Goal: Task Accomplishment & Management: Manage account settings

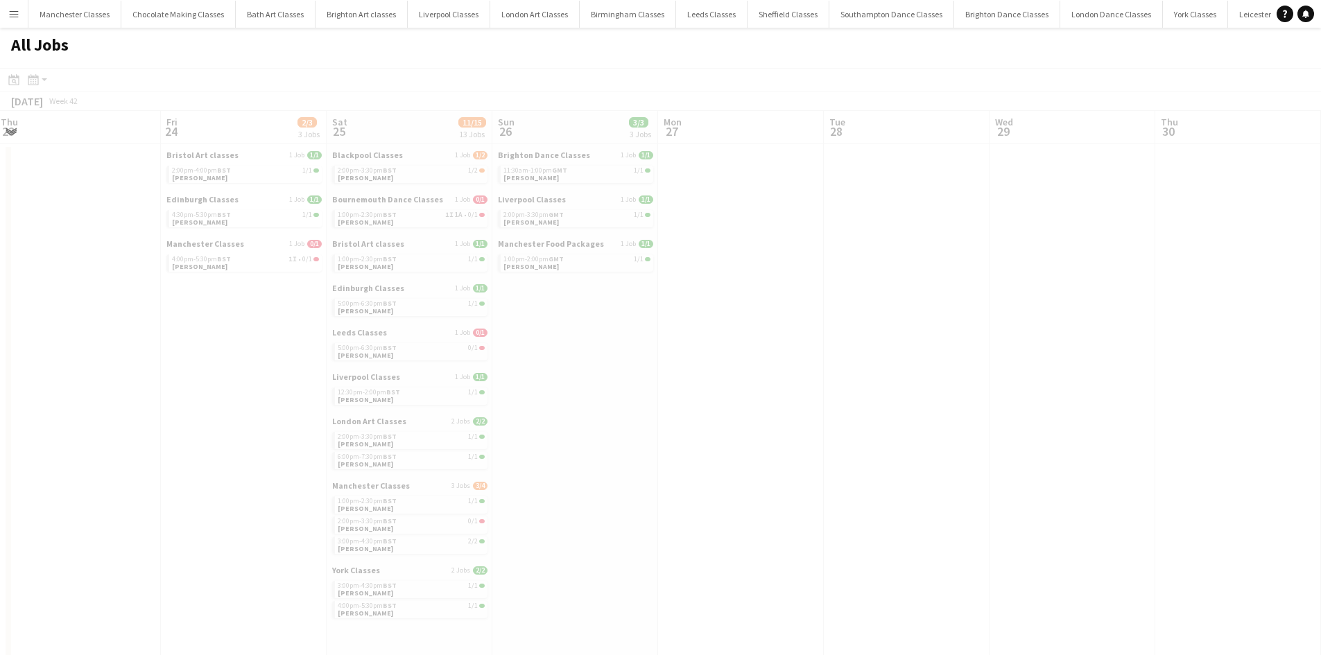
click at [0, 489] on app-calendar-viewport "Tue 21 Wed 22 Thu 23 Fri 24 2/3 3 Jobs Sat 25 11/15 13 Jobs Sun 26 3/3 3 Jobs M…" at bounding box center [660, 605] width 1321 height 988
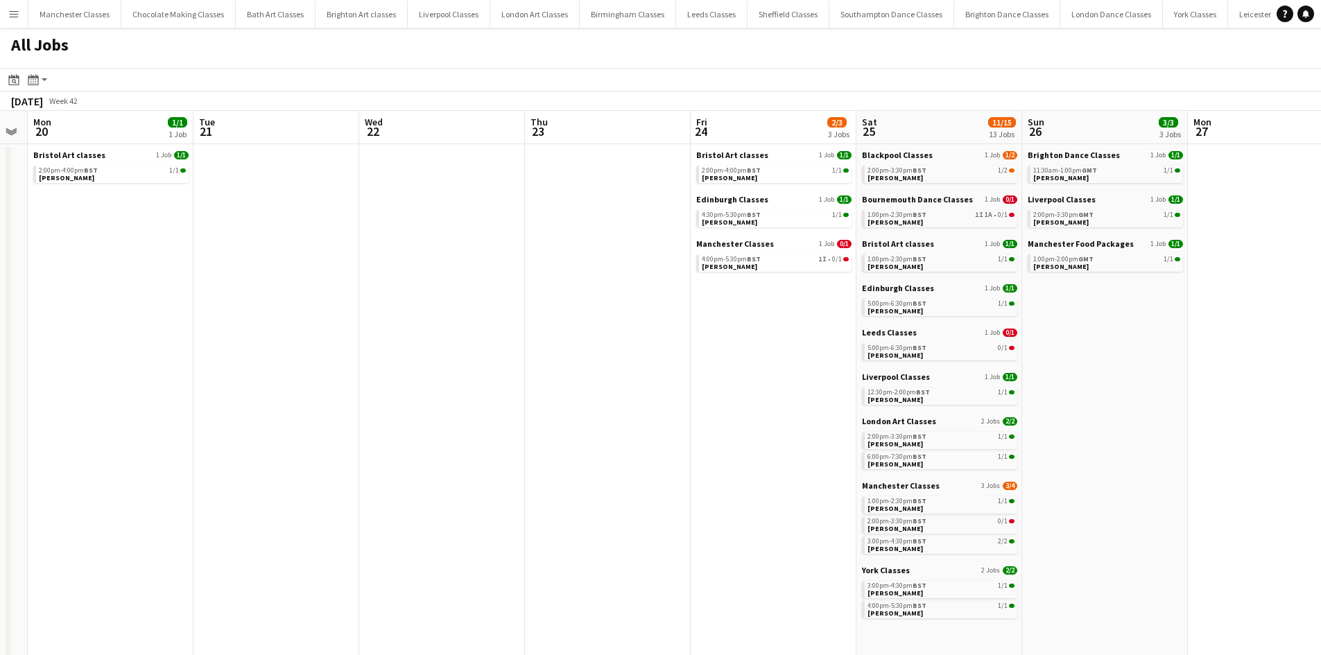
drag, startPoint x: 201, startPoint y: 362, endPoint x: 731, endPoint y: 417, distance: 532.5
click at [731, 417] on app-calendar-viewport "Sat 18 7/9 5 Jobs Sun 19 Mon 20 1/1 1 Job Tue 21 Wed 22 Thu 23 Fri 24 2/3 3 Job…" at bounding box center [660, 605] width 1321 height 988
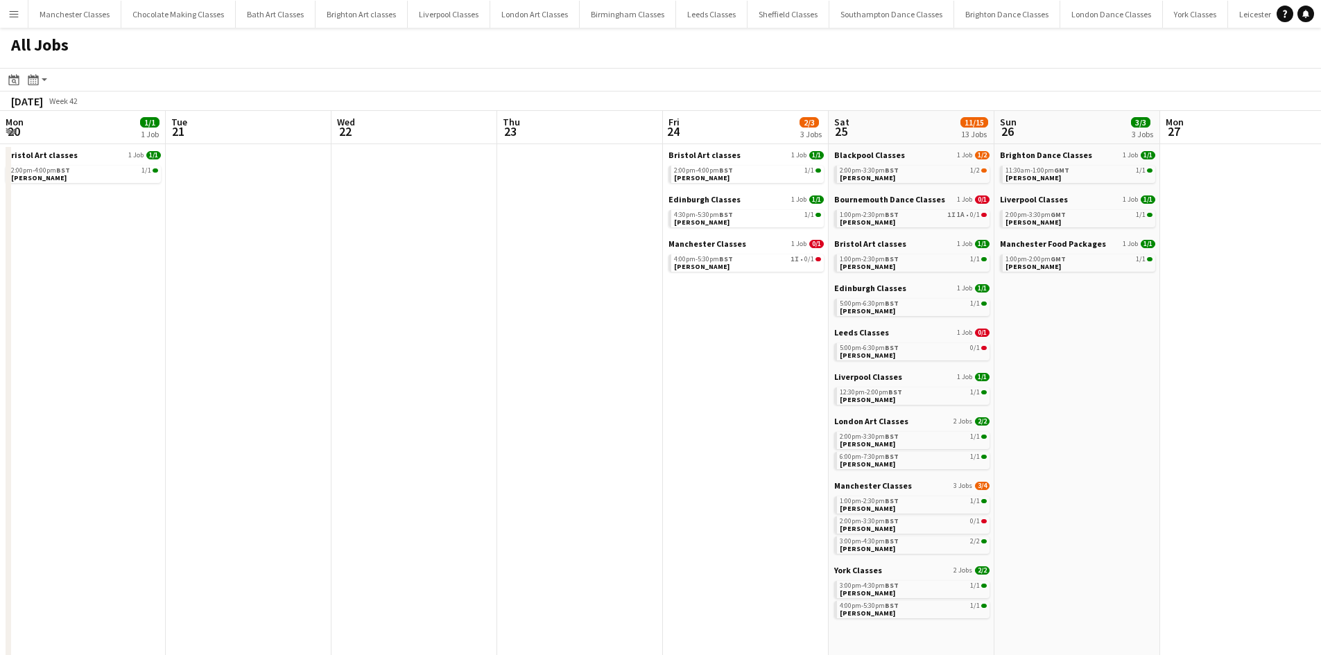
drag, startPoint x: 414, startPoint y: 402, endPoint x: 1307, endPoint y: 406, distance: 892.8
click at [1320, 401] on html "Menu Boards Boards Boards All jobs Status Workforce Workforce My Workforce Recr…" at bounding box center [660, 549] width 1321 height 1099
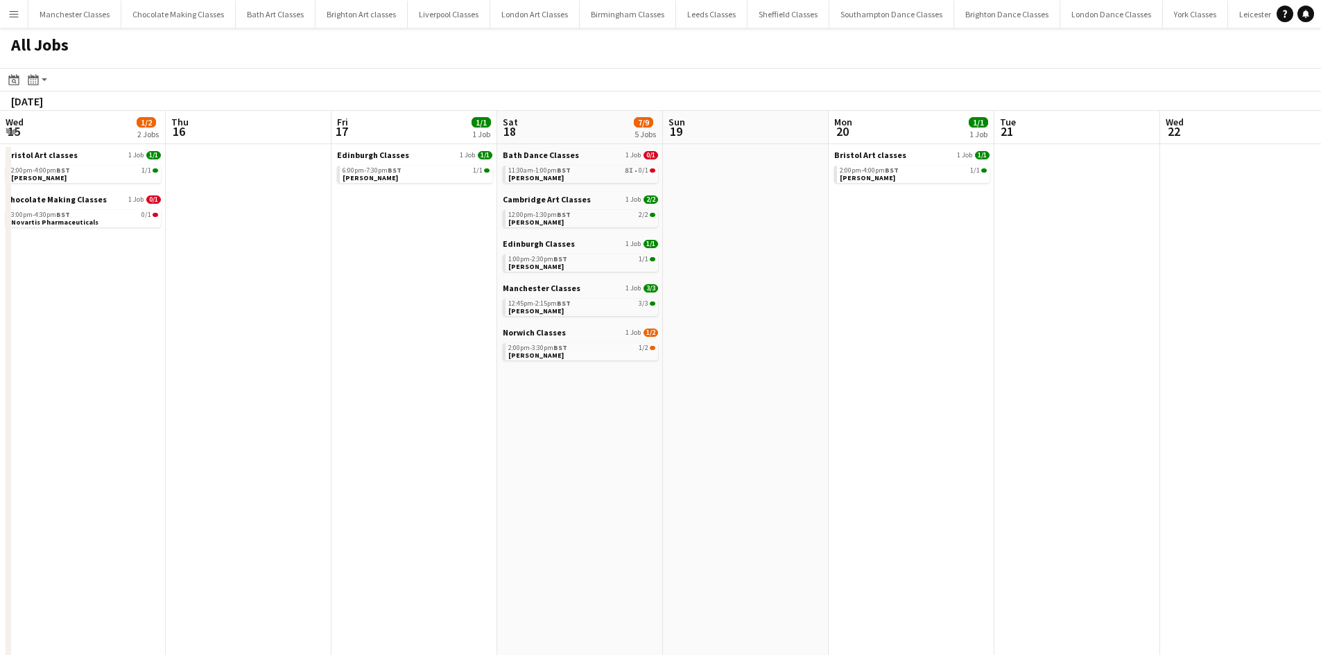
drag, startPoint x: 496, startPoint y: 419, endPoint x: 1590, endPoint y: 435, distance: 1094.7
click at [1320, 435] on html "Menu Boards Boards Boards All jobs Status Workforce Workforce My Workforce Recr…" at bounding box center [660, 549] width 1321 height 1099
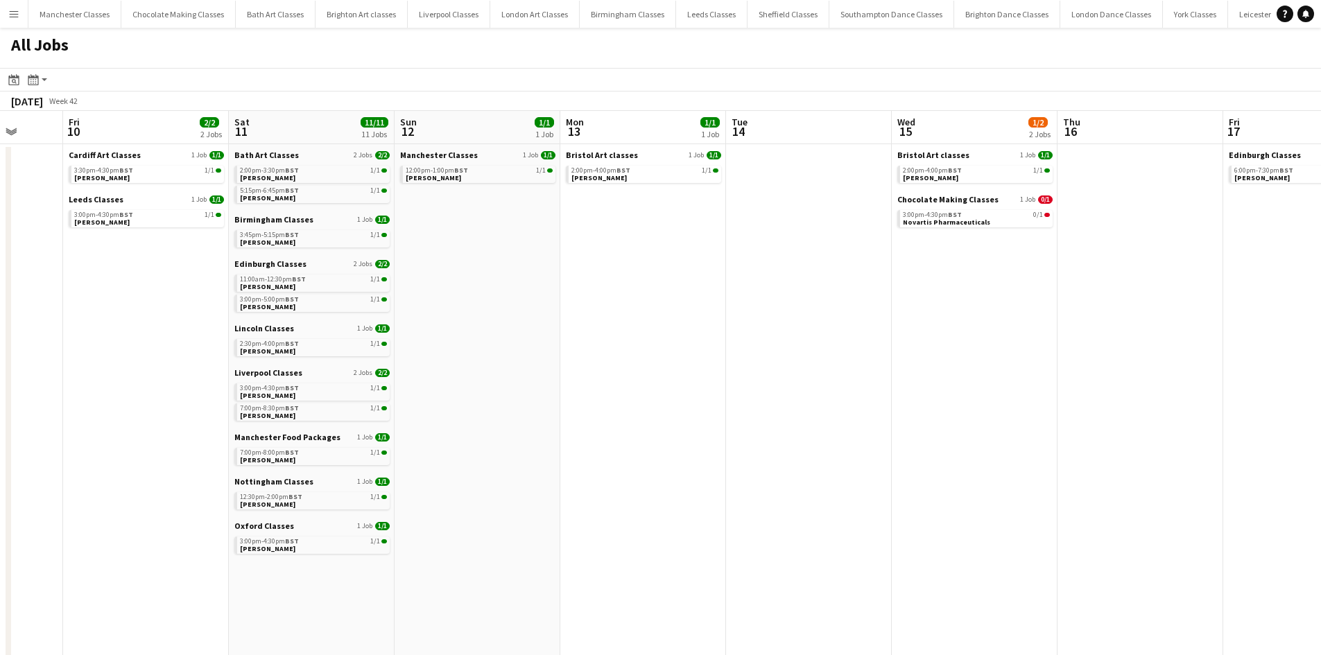
drag, startPoint x: 478, startPoint y: 455, endPoint x: 1686, endPoint y: 428, distance: 1208.5
click at [1320, 428] on html "Menu Boards Boards Boards All jobs Status Workforce Workforce My Workforce Recr…" at bounding box center [660, 549] width 1321 height 1099
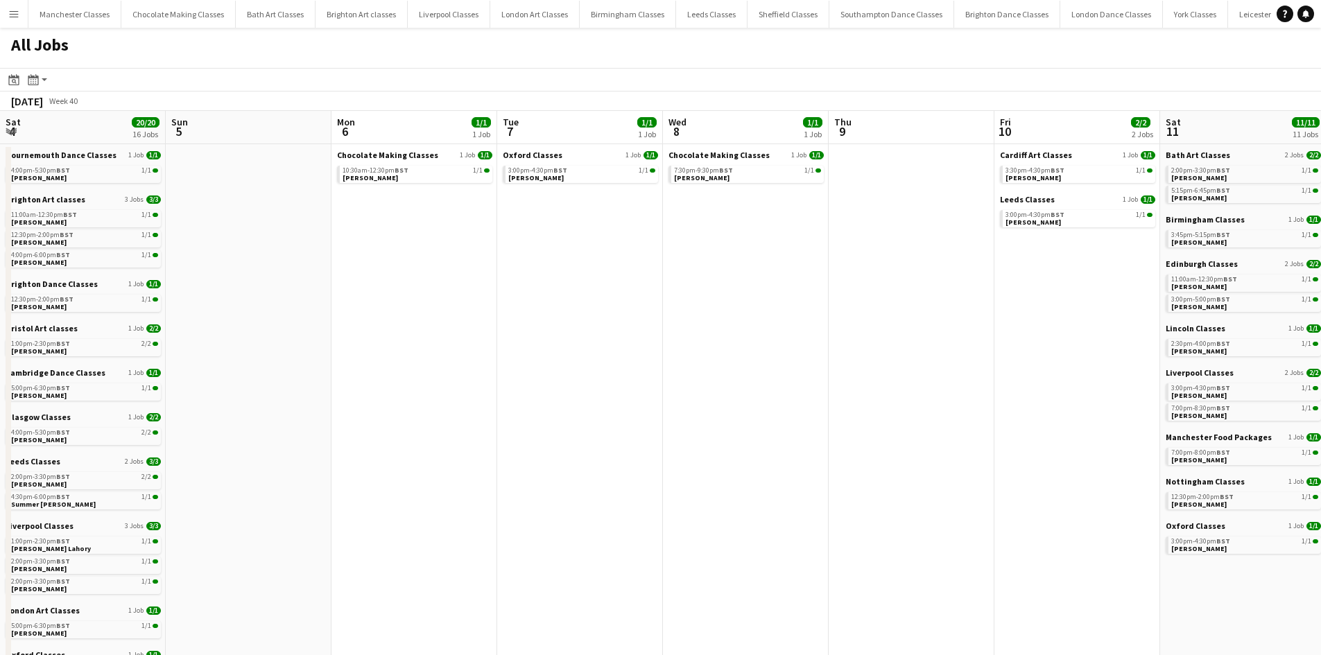
drag, startPoint x: 390, startPoint y: 408, endPoint x: 1172, endPoint y: 406, distance: 781.9
click at [1172, 406] on app-calendar-viewport "Thu 2 Fri 3 2/2 1 Job Sat 4 20/20 16 Jobs Sun 5 Mon 6 1/1 1 Job Tue 7 1/1 1 Job…" at bounding box center [660, 605] width 1321 height 988
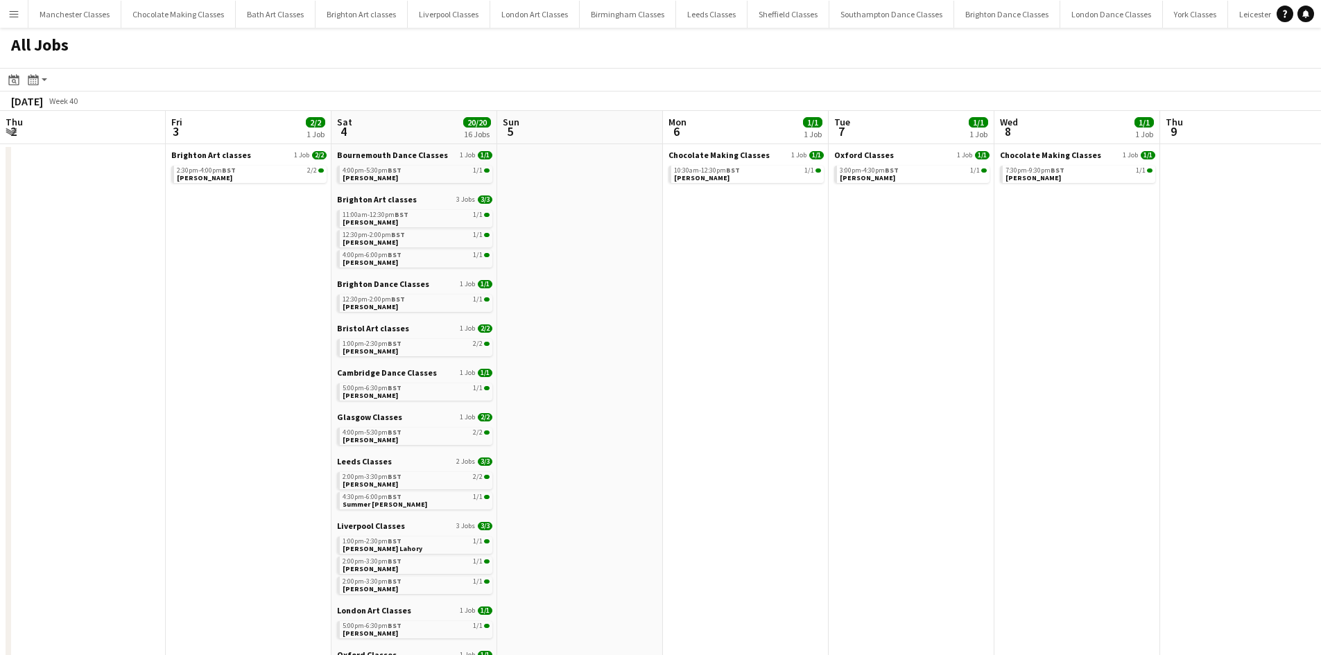
scroll to position [0, 301]
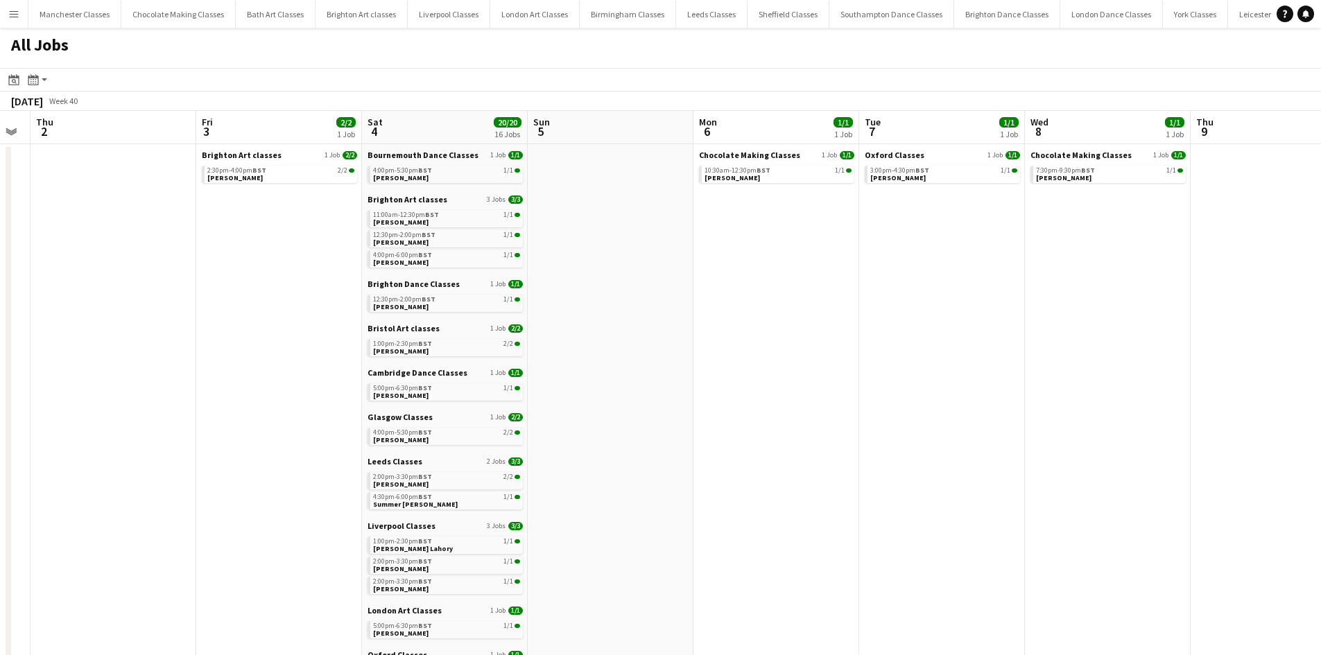
drag, startPoint x: 564, startPoint y: 408, endPoint x: 925, endPoint y: 421, distance: 362.1
click at [925, 421] on app-calendar-viewport "Tue 30 Wed 1 Thu 2 Fri 3 2/2 1 Job Sat 4 20/20 16 Jobs Sun 5 Mon 6 1/1 1 Job Tu…" at bounding box center [660, 605] width 1321 height 988
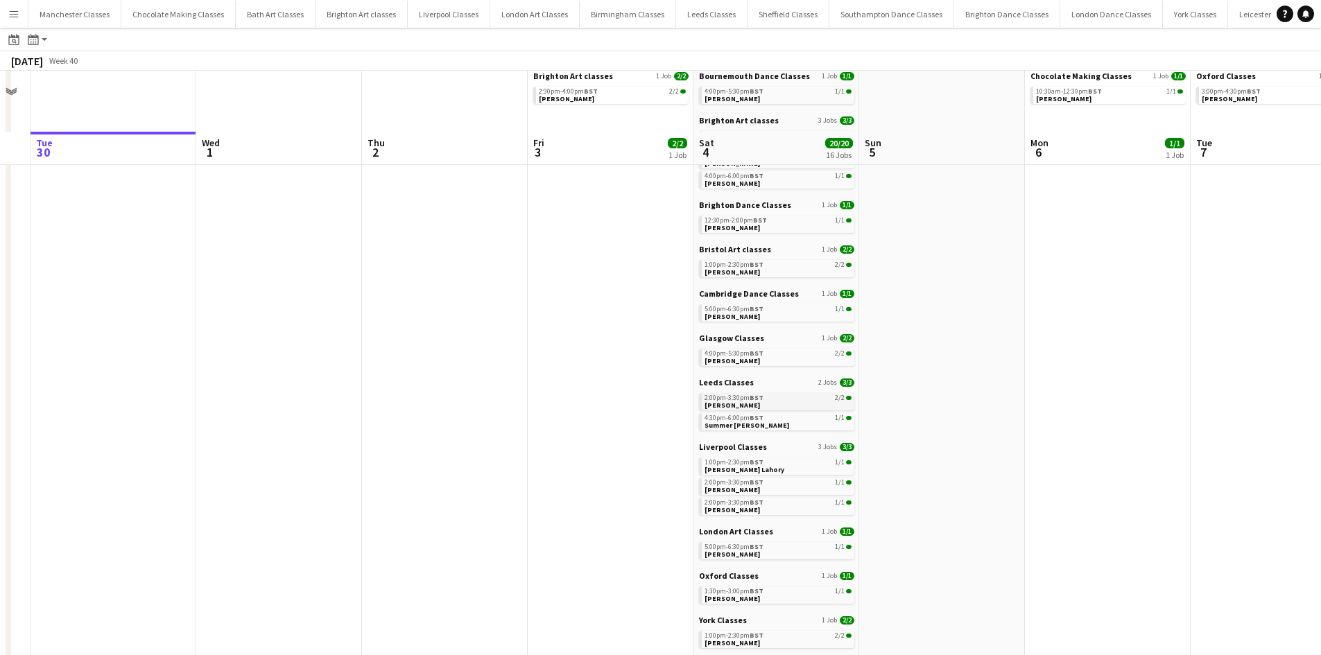
scroll to position [0, 0]
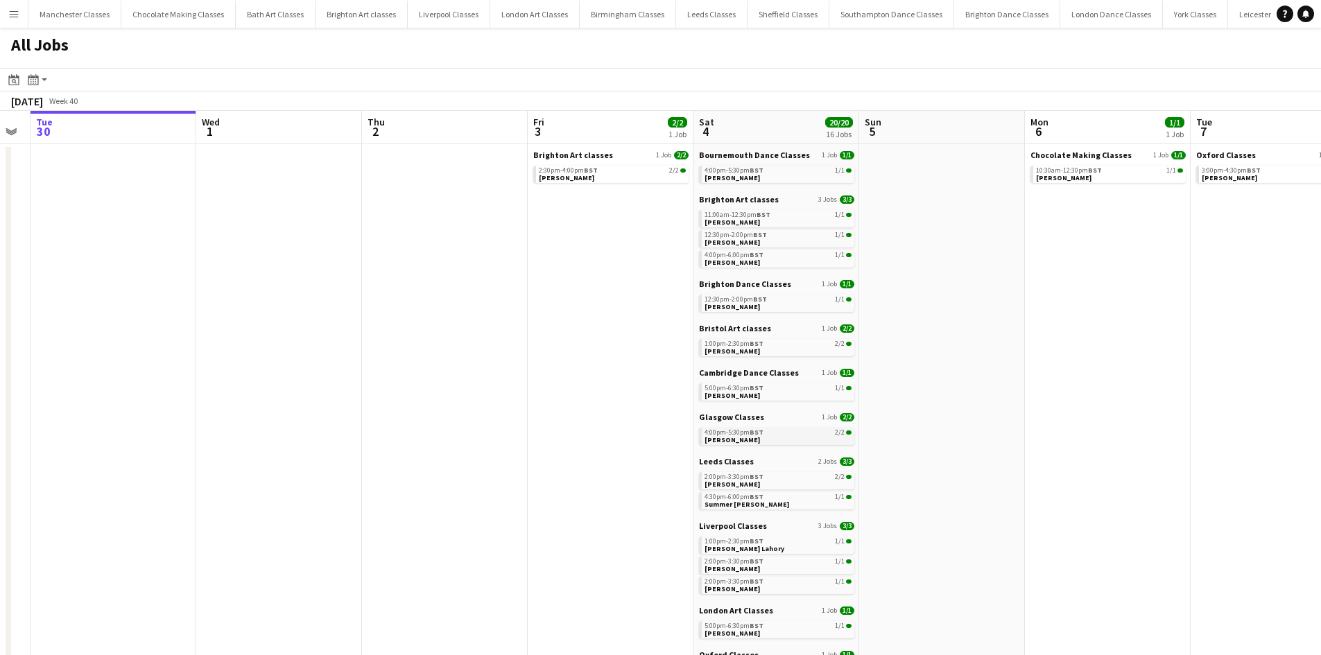
click at [768, 433] on div "4:00pm-5:30pm BST 2/2" at bounding box center [777, 432] width 147 height 7
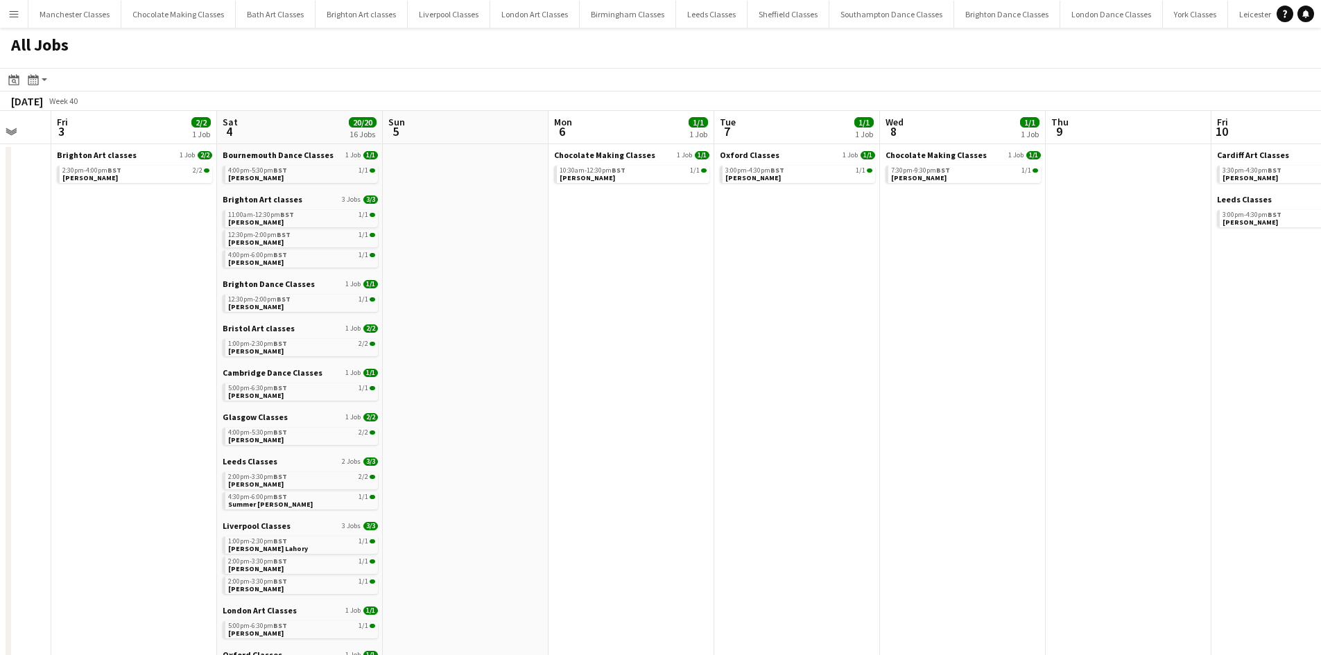
scroll to position [0, 515]
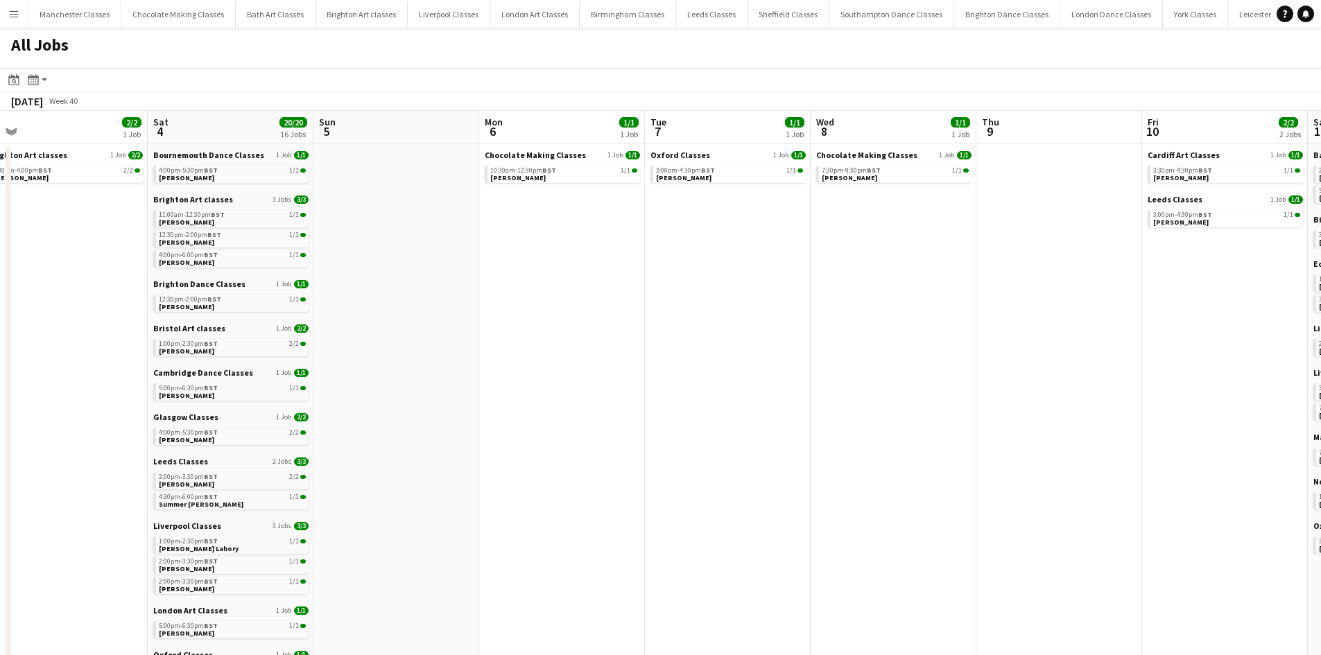
drag, startPoint x: 1191, startPoint y: 477, endPoint x: 314, endPoint y: 487, distance: 876.9
click at [314, 487] on app-calendar-viewport "Tue 30 Wed 1 Thu 2 Fri 3 2/2 1 Job Sat 4 20/20 16 Jobs Sun 5 Mon 6 1/1 1 Job Tu…" at bounding box center [660, 605] width 1321 height 988
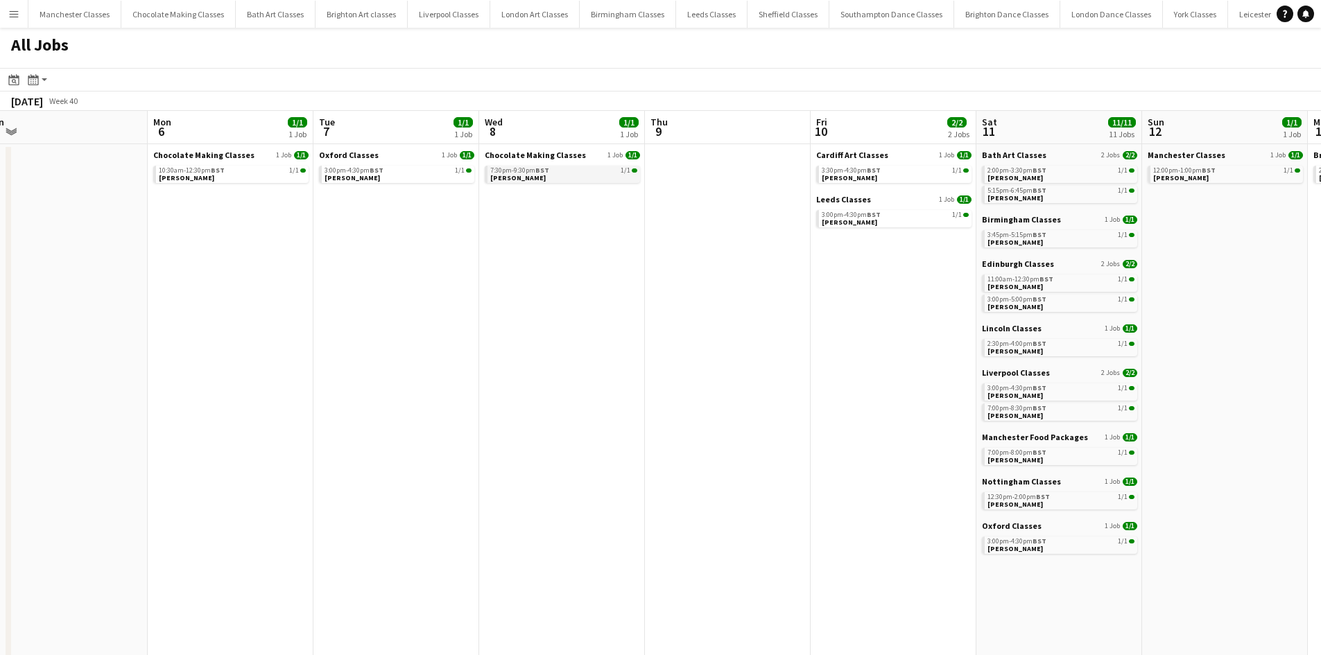
click at [579, 174] on link "7:30pm-9:30pm BST 1/1 [PERSON_NAME]" at bounding box center [563, 174] width 147 height 16
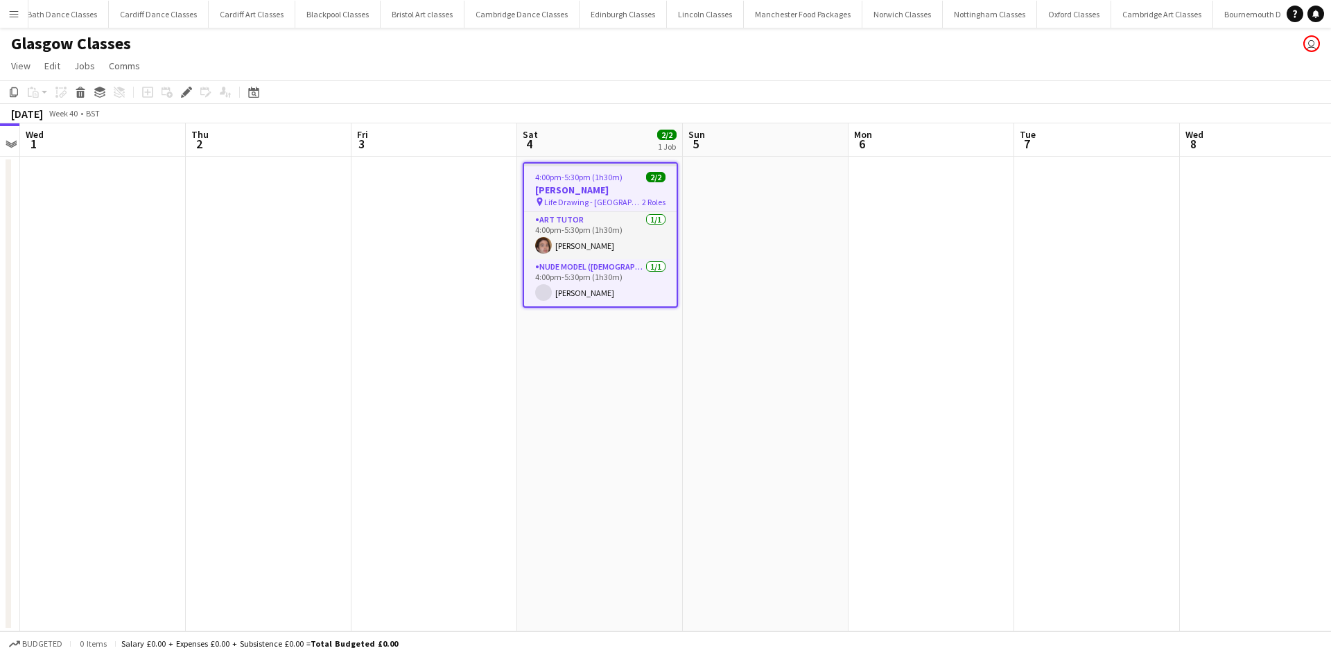
scroll to position [0, 1458]
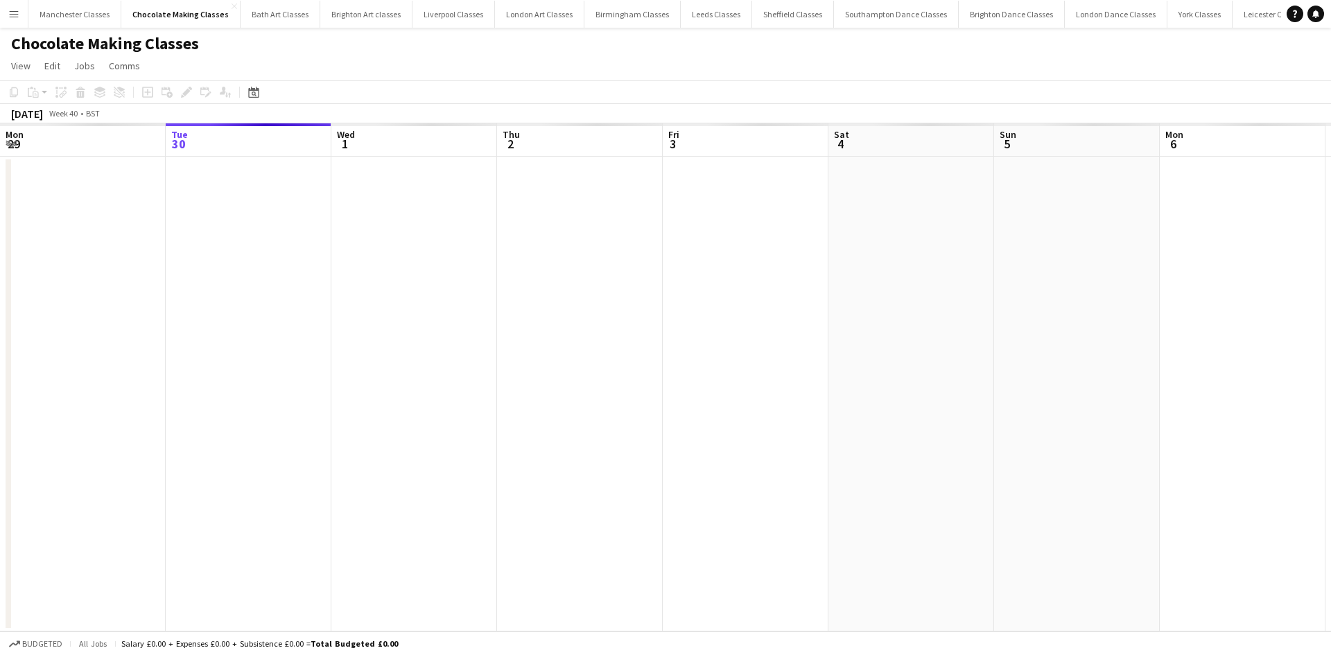
scroll to position [0, 477]
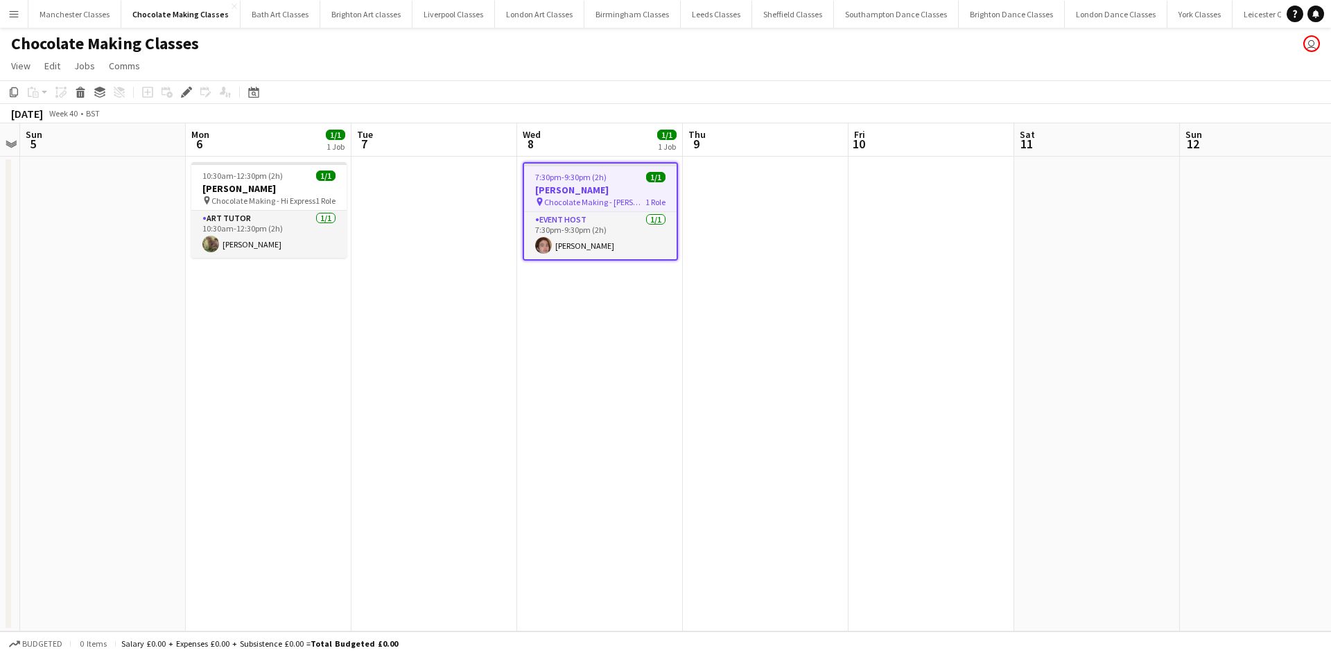
click at [616, 202] on span "Chocolate Making - Leonardo Hotel" at bounding box center [594, 202] width 101 height 10
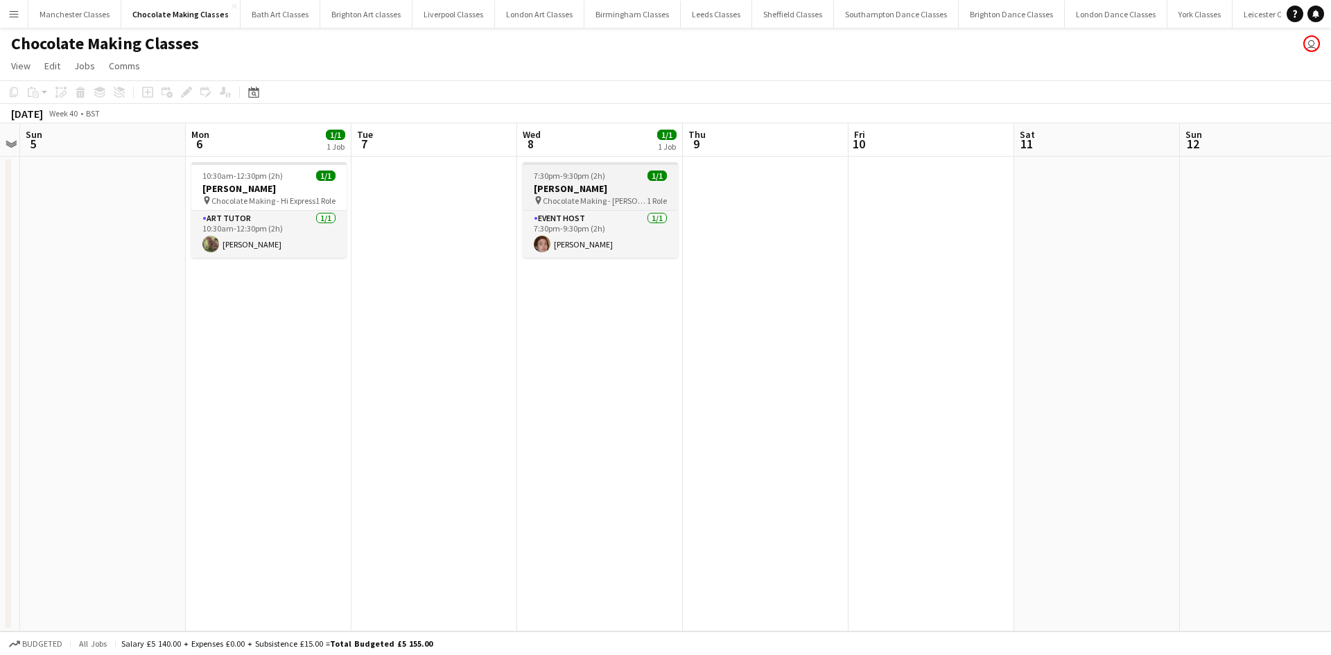
click at [580, 195] on span "Chocolate Making - Leonardo Hotel" at bounding box center [595, 200] width 104 height 10
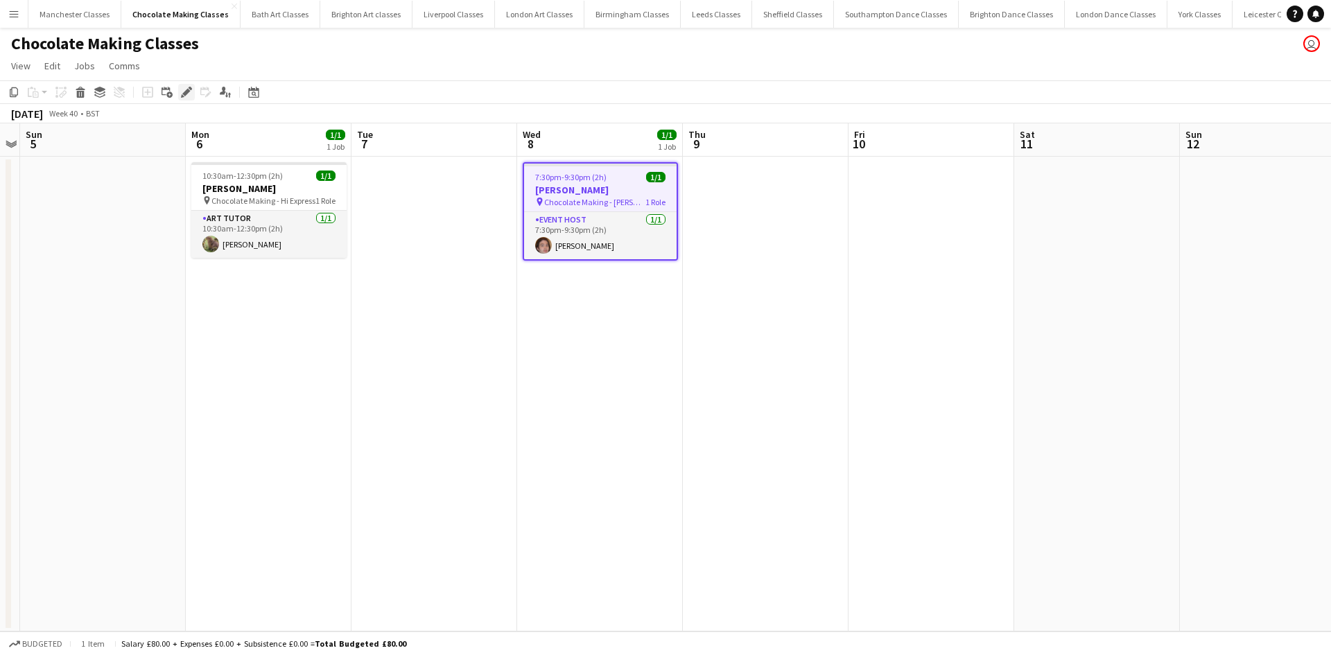
click at [184, 91] on icon "Edit" at bounding box center [186, 92] width 11 height 11
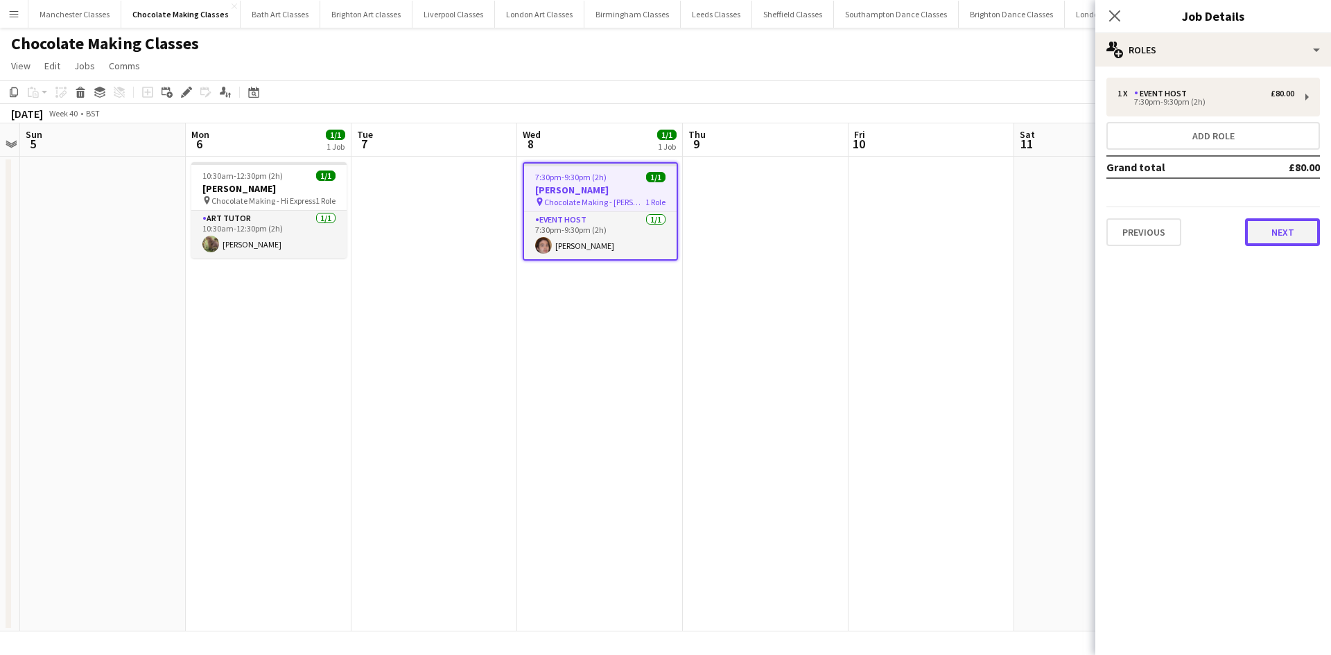
click at [1276, 232] on button "Next" at bounding box center [1282, 232] width 75 height 28
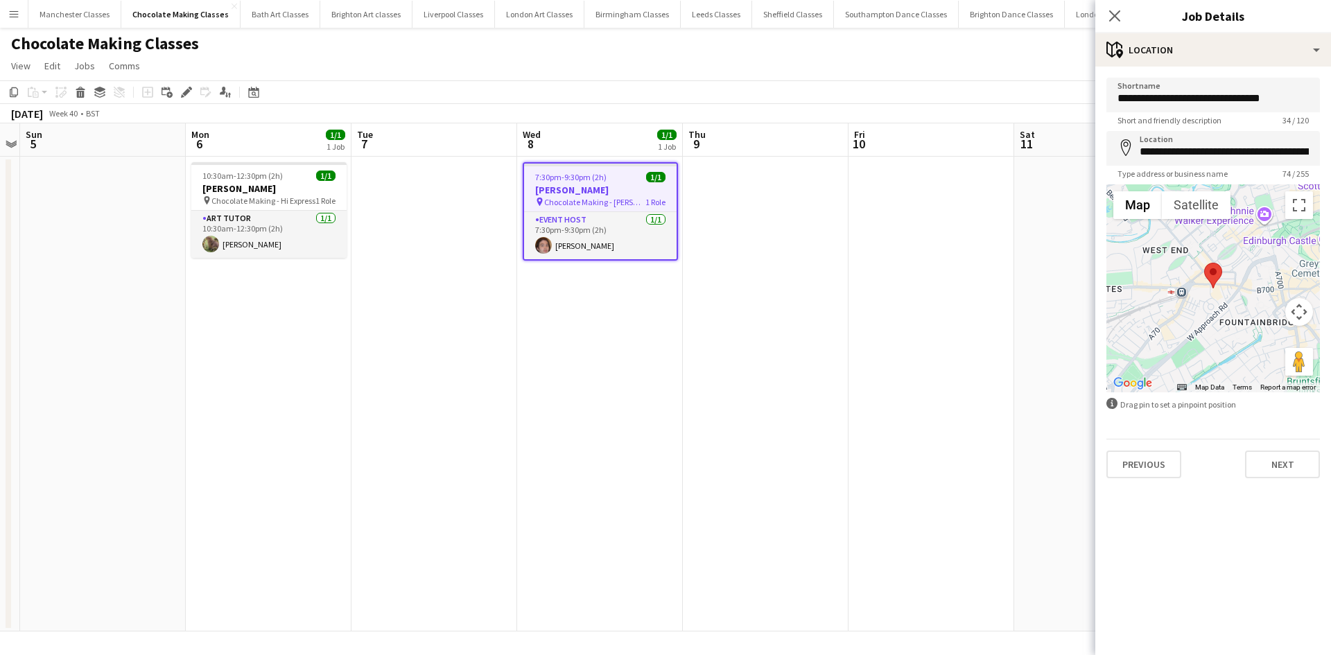
click at [957, 286] on app-date-cell at bounding box center [931, 394] width 166 height 475
